Goal: Find specific page/section: Find specific page/section

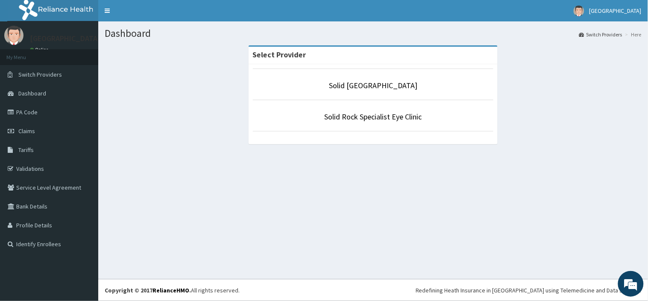
click at [335, 86] on p "Solid [GEOGRAPHIC_DATA]" at bounding box center [373, 85] width 241 height 11
click at [358, 91] on li "Solid [GEOGRAPHIC_DATA]" at bounding box center [373, 84] width 241 height 32
click at [331, 90] on p "Solid [GEOGRAPHIC_DATA]" at bounding box center [373, 85] width 241 height 11
click at [345, 85] on link "Solid [GEOGRAPHIC_DATA]" at bounding box center [373, 85] width 88 height 10
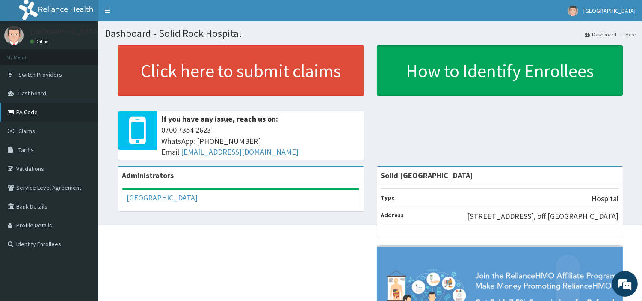
click at [22, 115] on link "PA Code" at bounding box center [49, 112] width 98 height 19
